Goal: Task Accomplishment & Management: Use online tool/utility

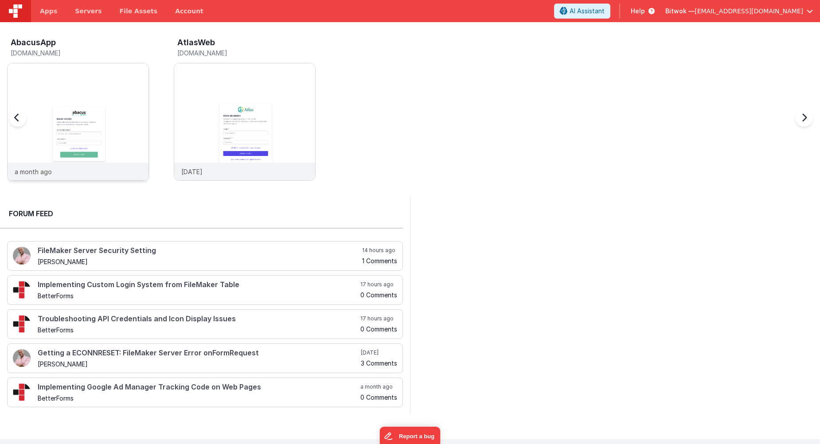
click at [93, 158] on img at bounding box center [78, 133] width 141 height 141
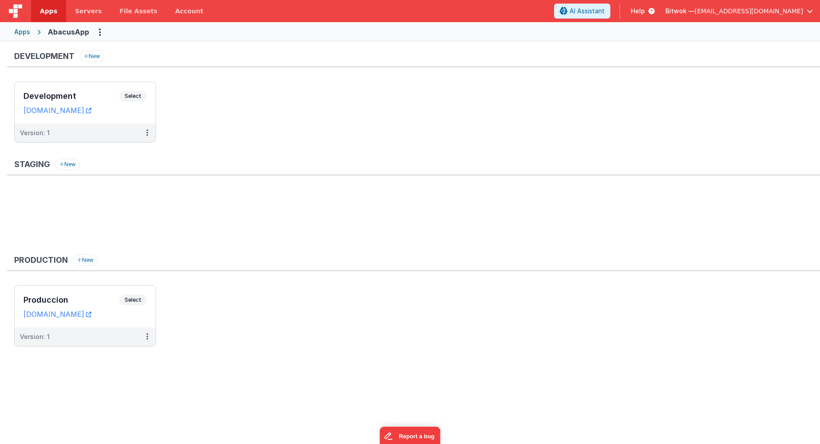
click at [652, 297] on ul "Produccion Select URLs [DOMAIN_NAME] Version: 1" at bounding box center [417, 321] width 806 height 70
click at [129, 133] on div "Version: 1" at bounding box center [79, 133] width 119 height 9
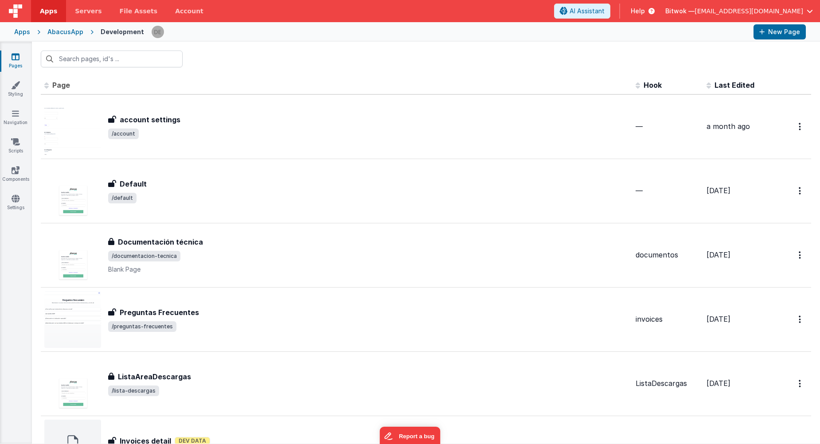
click at [471, 54] on div at bounding box center [426, 59] width 788 height 35
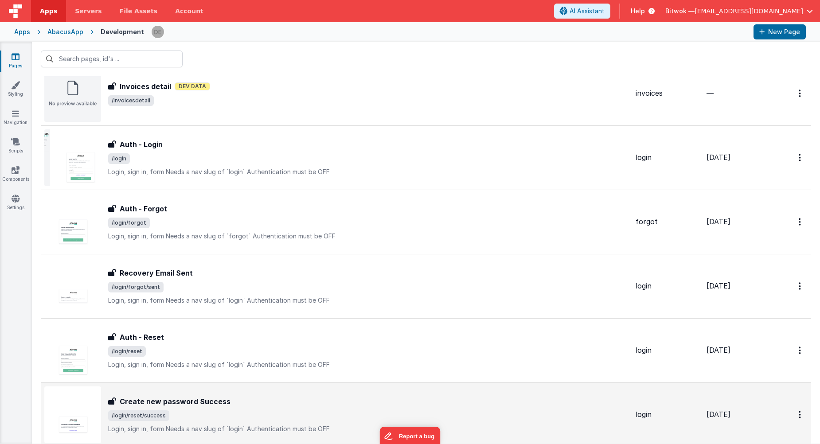
scroll to position [621, 0]
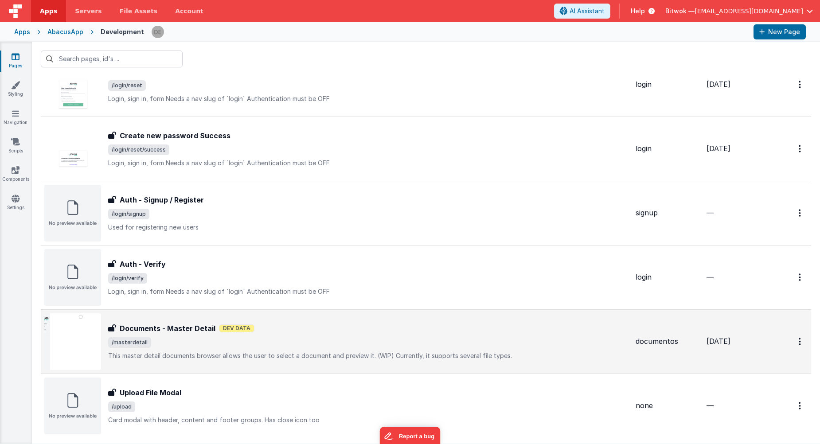
click at [192, 340] on span "/masterdetail" at bounding box center [368, 342] width 520 height 11
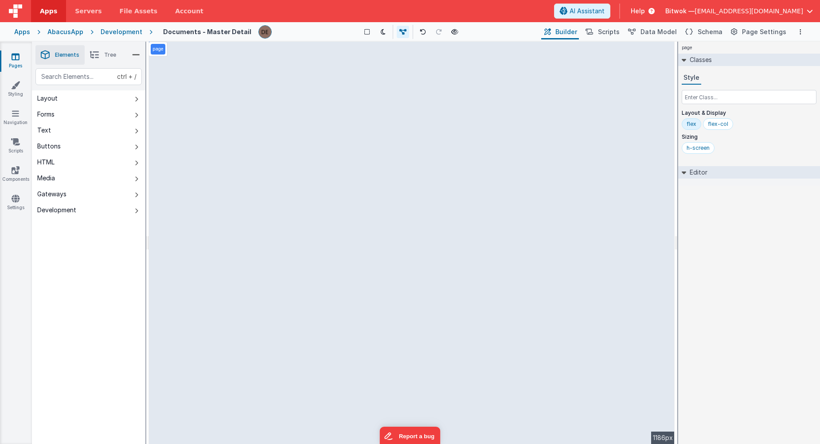
click at [85, 162] on button "HTML" at bounding box center [88, 162] width 113 height 16
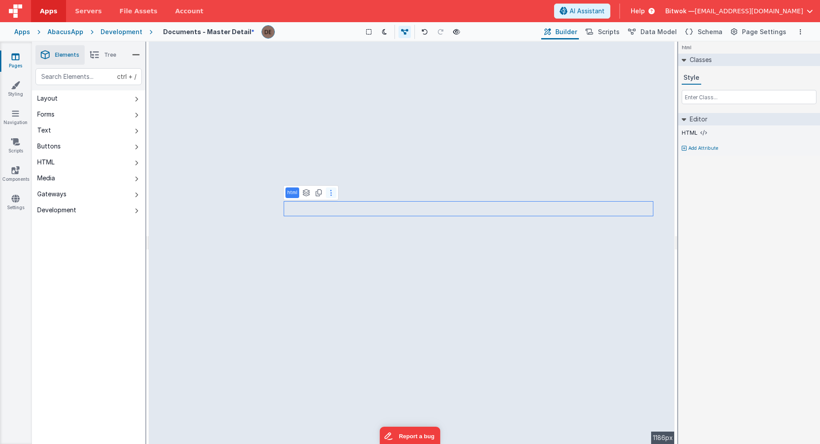
click at [332, 194] on button at bounding box center [331, 193] width 11 height 11
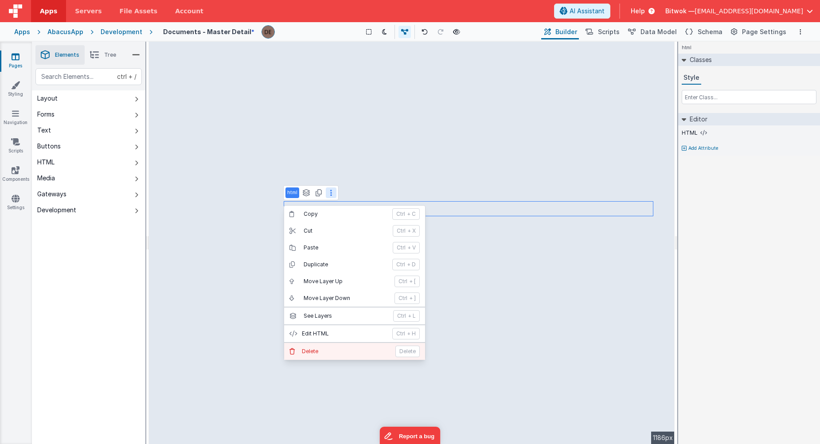
click at [326, 355] on button "[PERSON_NAME]" at bounding box center [354, 351] width 141 height 17
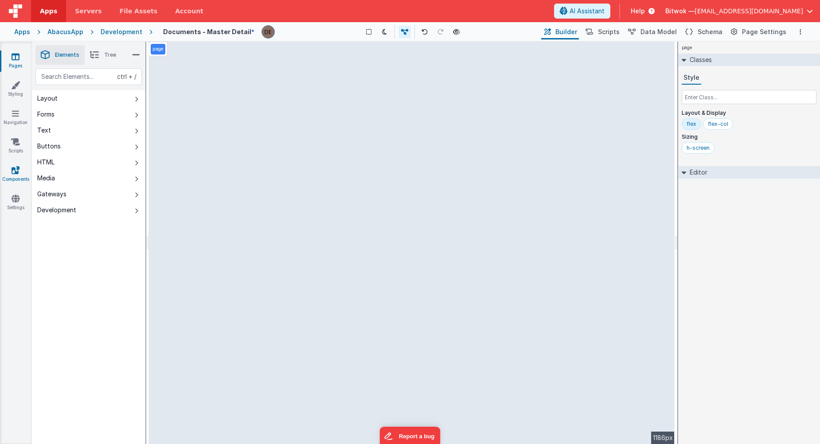
click at [15, 168] on icon at bounding box center [16, 170] width 8 height 9
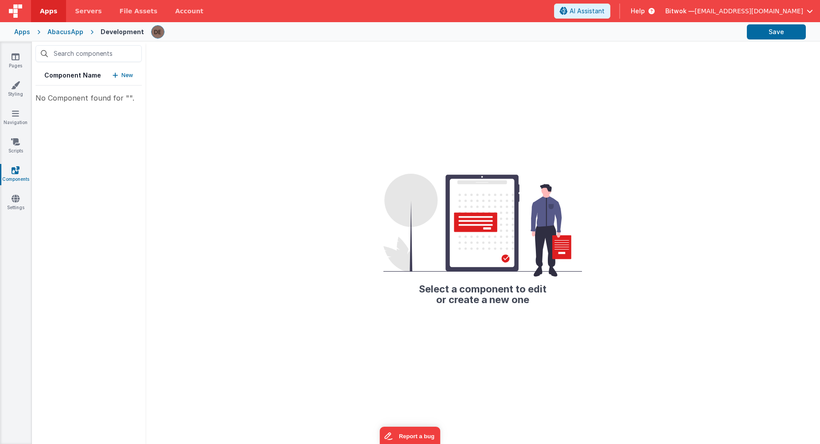
click at [113, 78] on icon "button" at bounding box center [115, 75] width 5 height 6
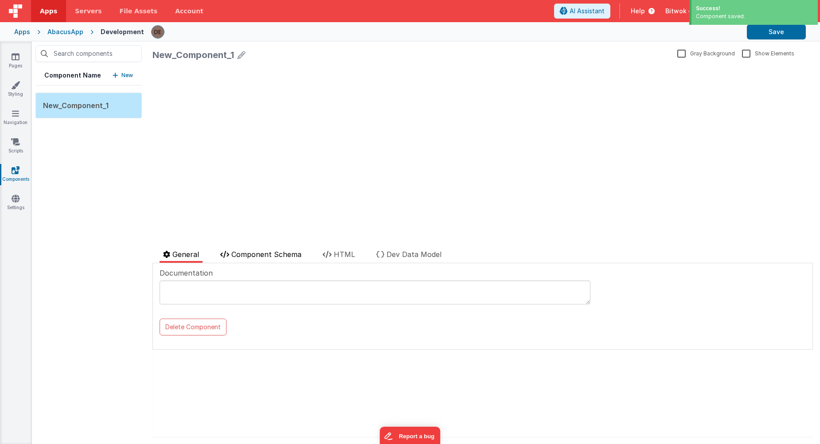
click at [255, 260] on li "Component Schema" at bounding box center [261, 256] width 88 height 14
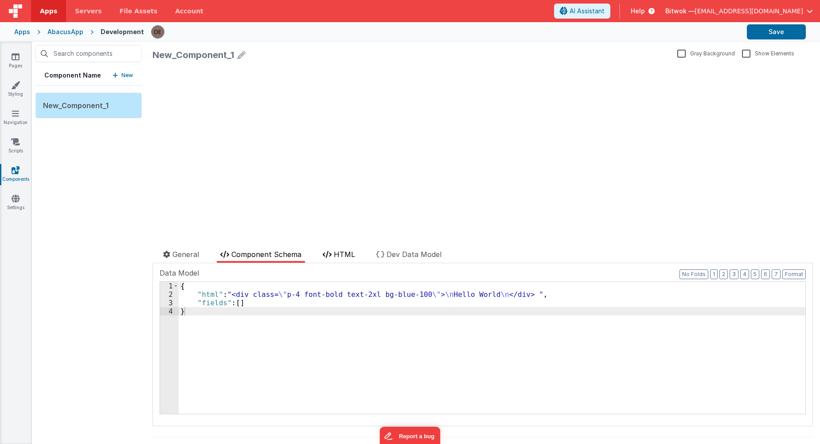
click at [332, 259] on li "HTML" at bounding box center [338, 256] width 39 height 14
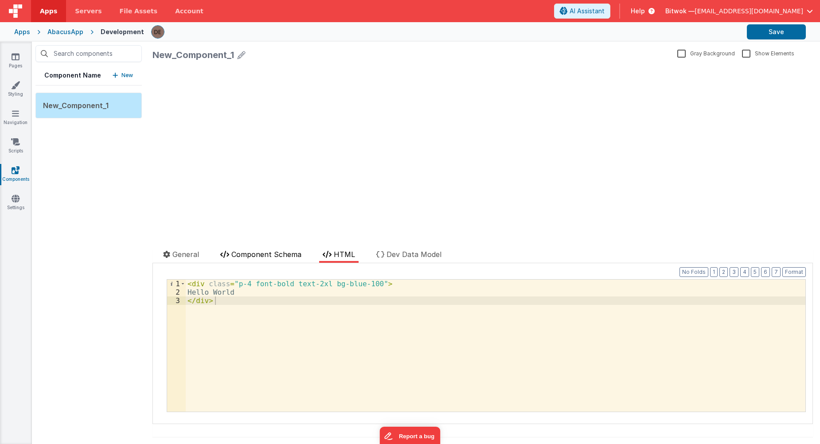
click at [288, 257] on span "Component Schema" at bounding box center [266, 254] width 70 height 9
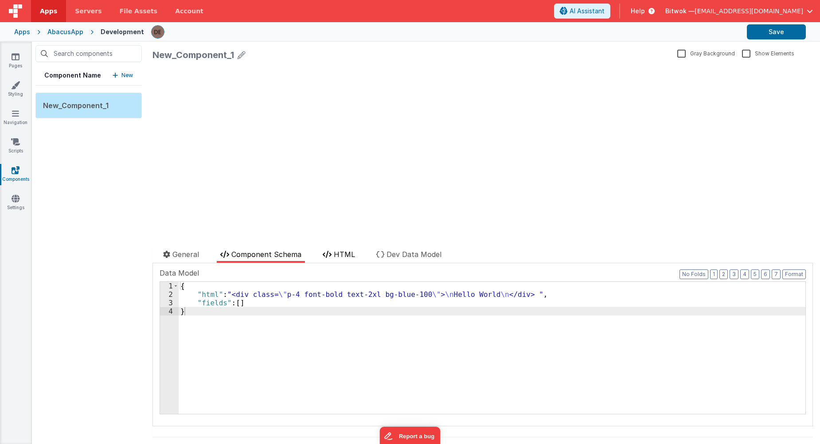
click at [330, 257] on icon at bounding box center [327, 254] width 9 height 7
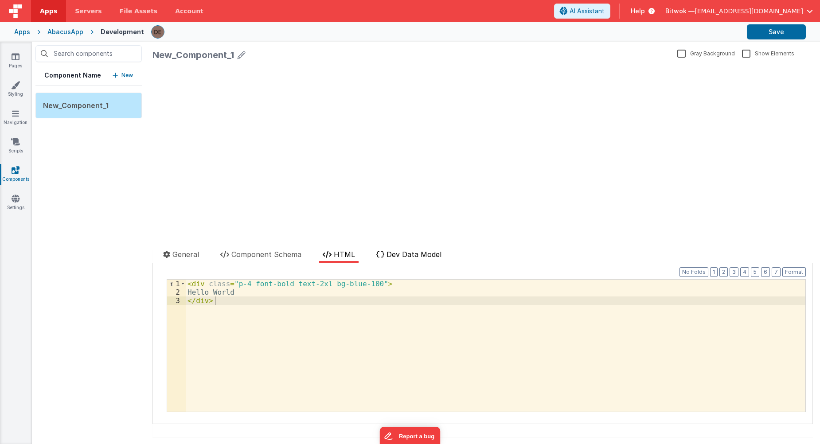
click at [389, 256] on span "Dev Data Model" at bounding box center [414, 254] width 55 height 9
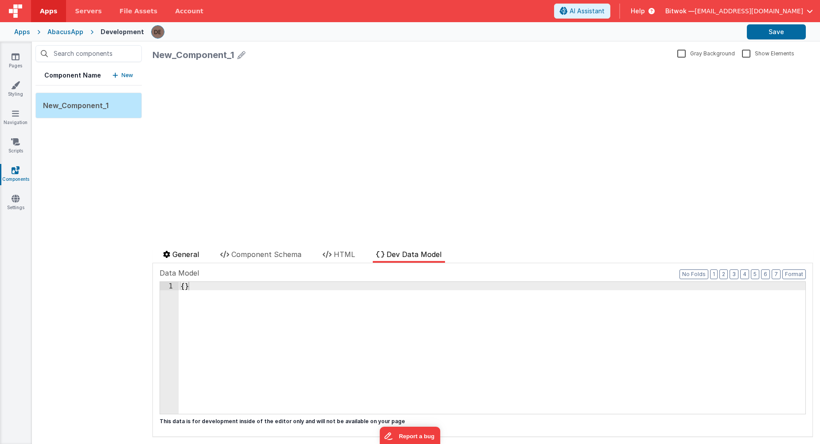
click at [192, 251] on span "General" at bounding box center [185, 254] width 27 height 9
